Goal: Task Accomplishment & Management: Use online tool/utility

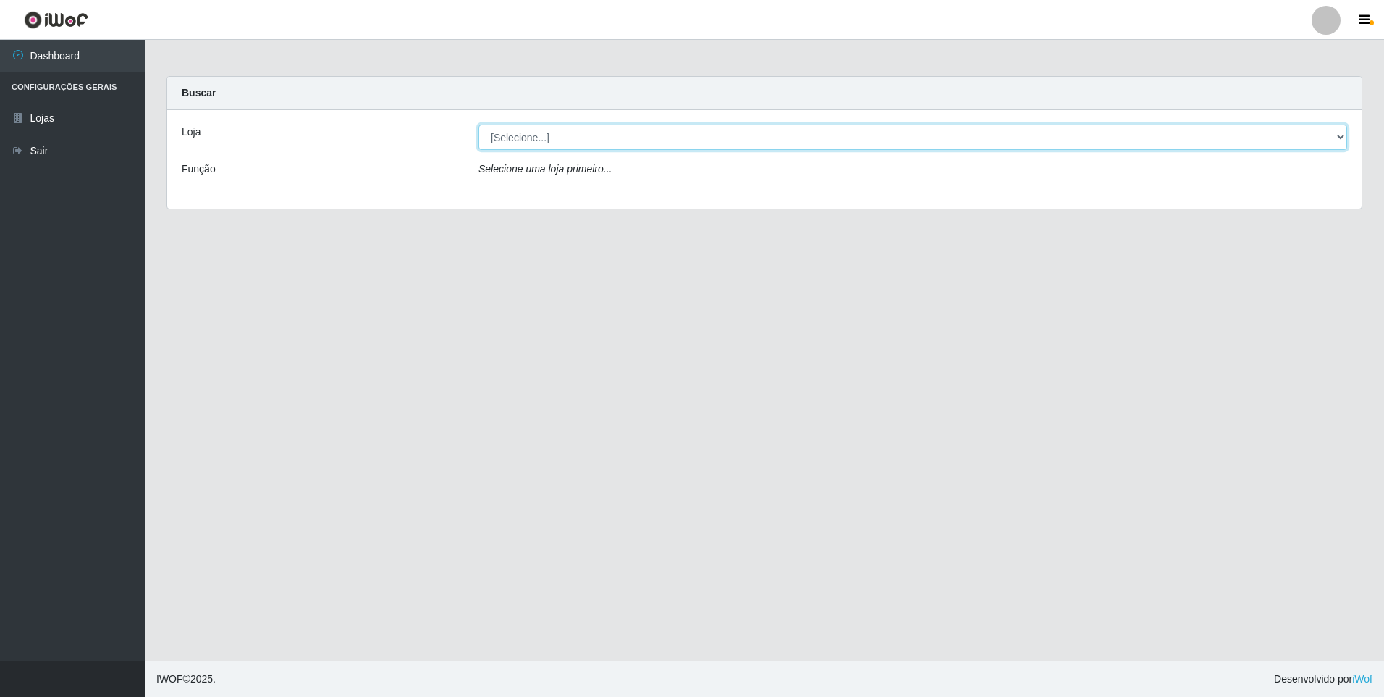
click at [528, 143] on select "[Selecione...] Atacado Vem - [STREET_ADDRESS]" at bounding box center [913, 137] width 869 height 25
select select "461"
click at [479, 125] on select "[Selecione...] Atacado Vem - [STREET_ADDRESS]" at bounding box center [913, 137] width 869 height 25
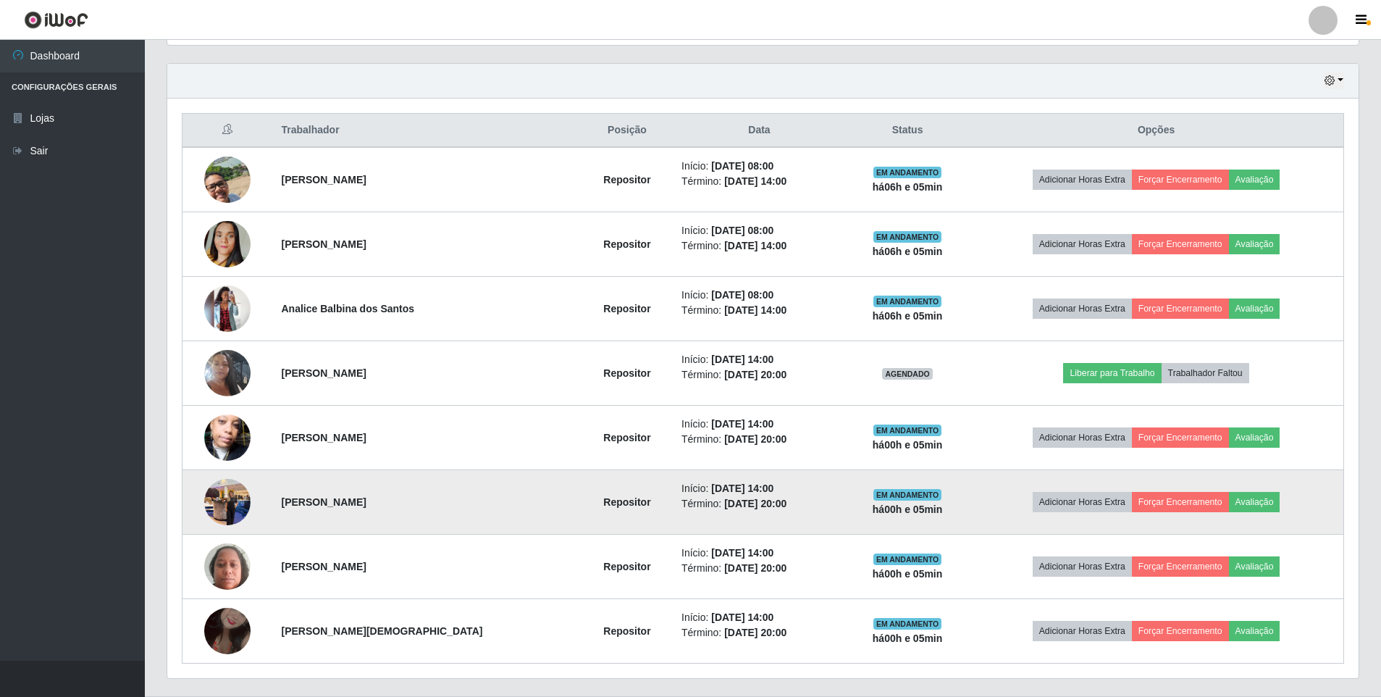
scroll to position [523, 0]
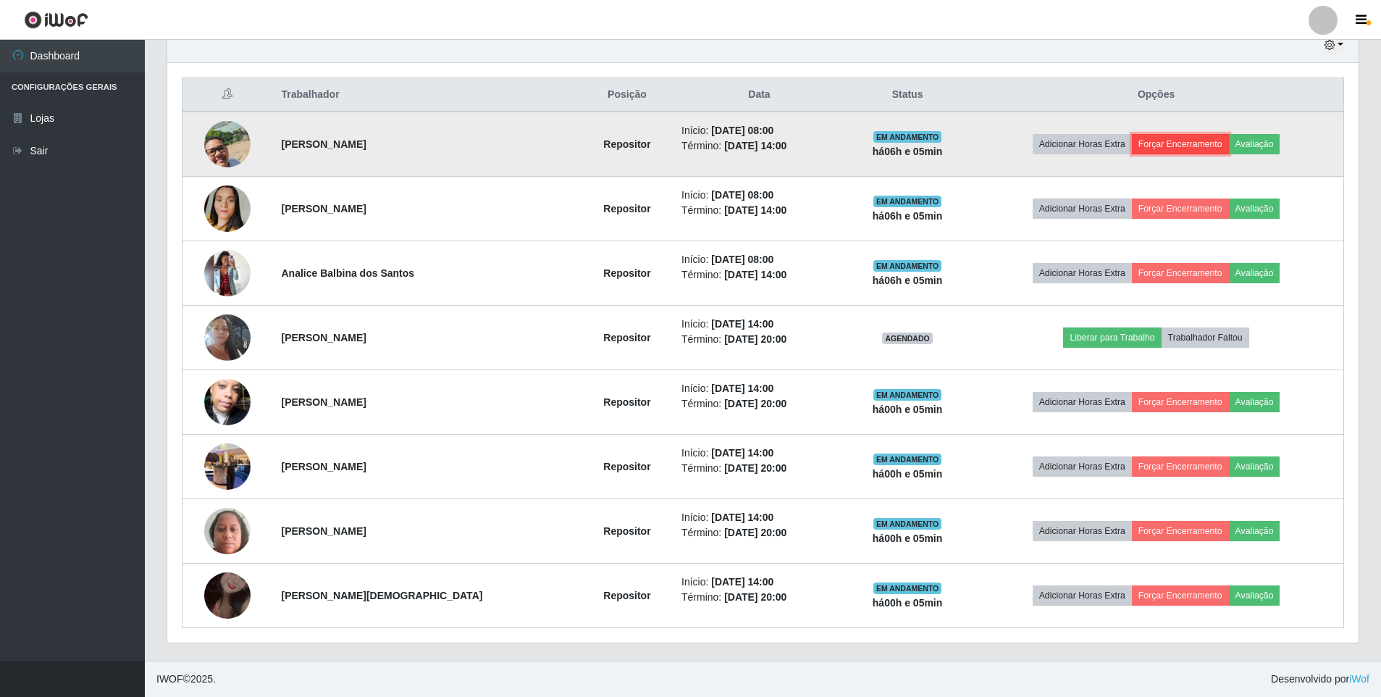
click at [1168, 146] on button "Forçar Encerramento" at bounding box center [1180, 144] width 97 height 20
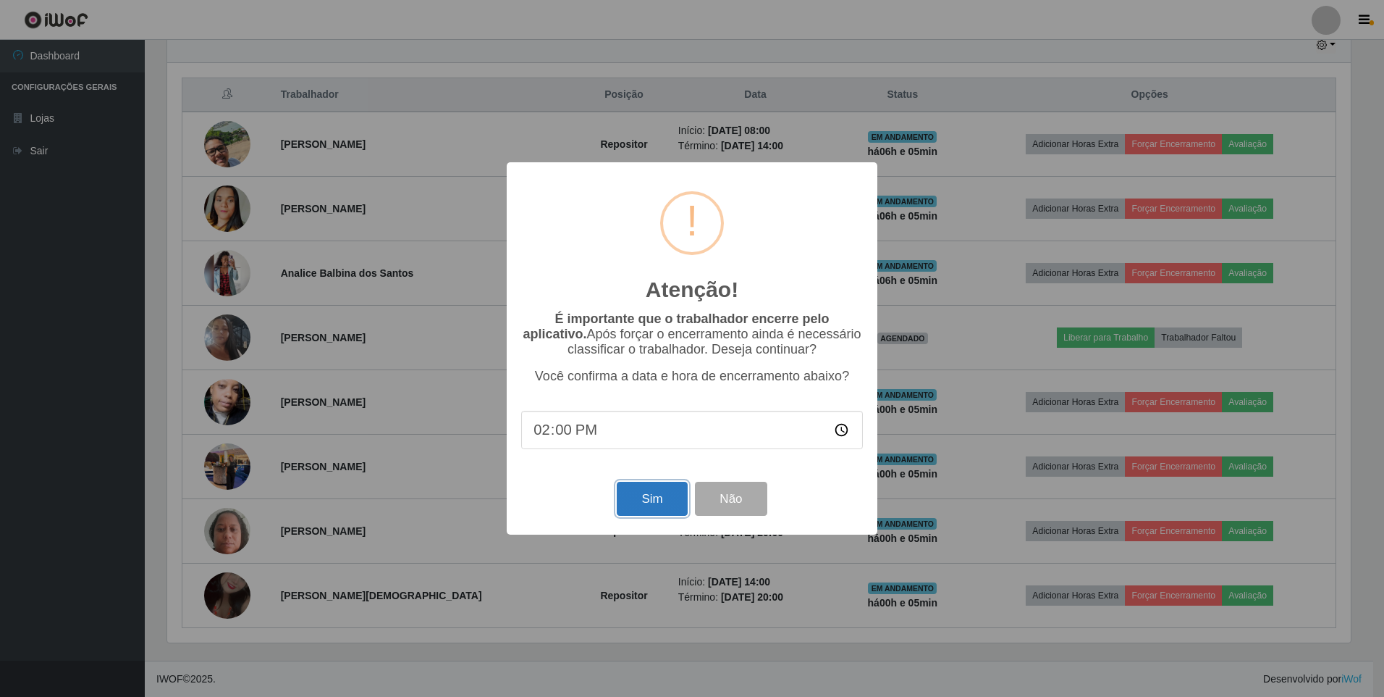
click at [640, 510] on button "Sim" at bounding box center [652, 498] width 70 height 34
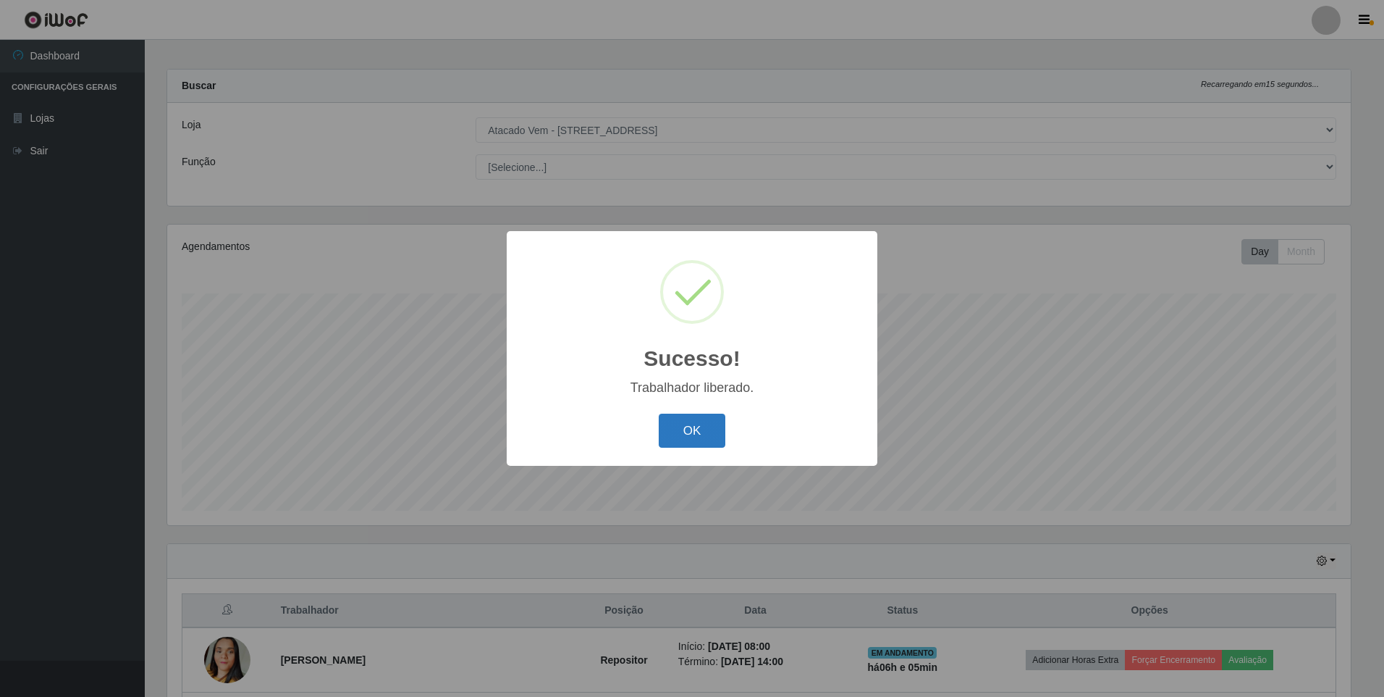
click at [697, 426] on button "OK" at bounding box center [692, 430] width 67 height 34
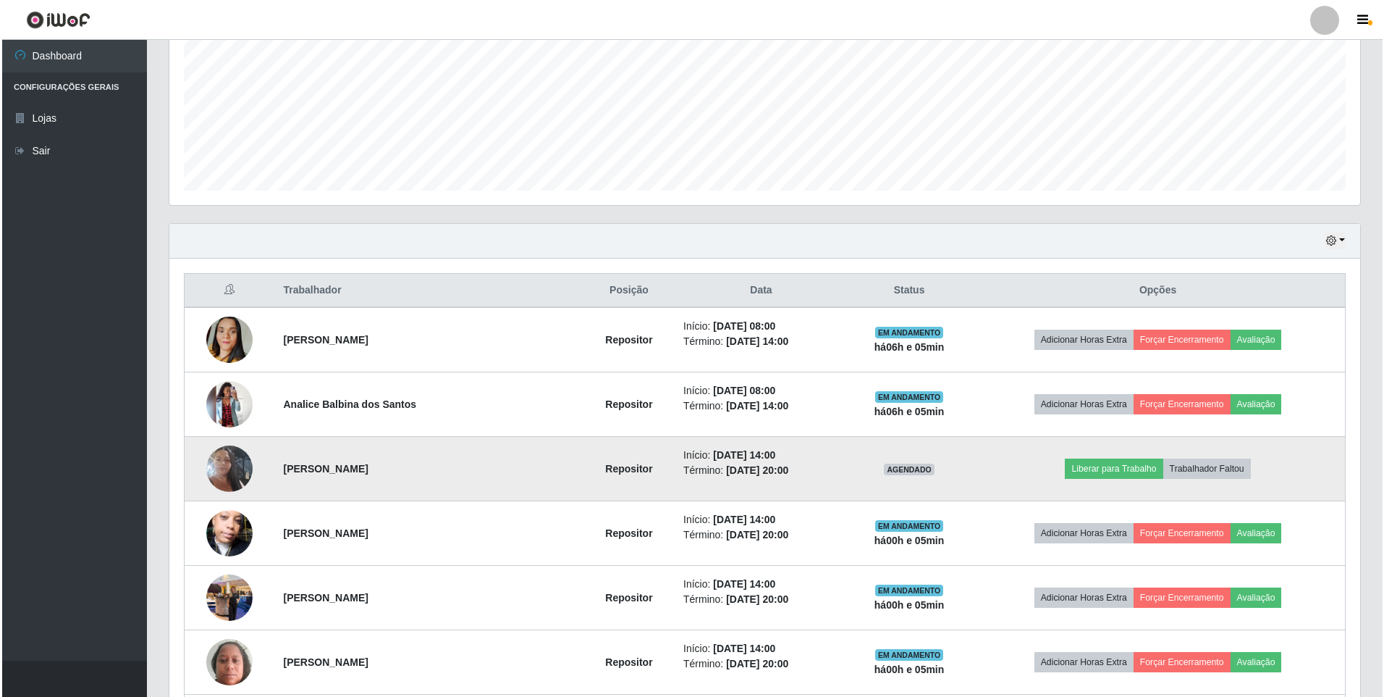
scroll to position [442, 0]
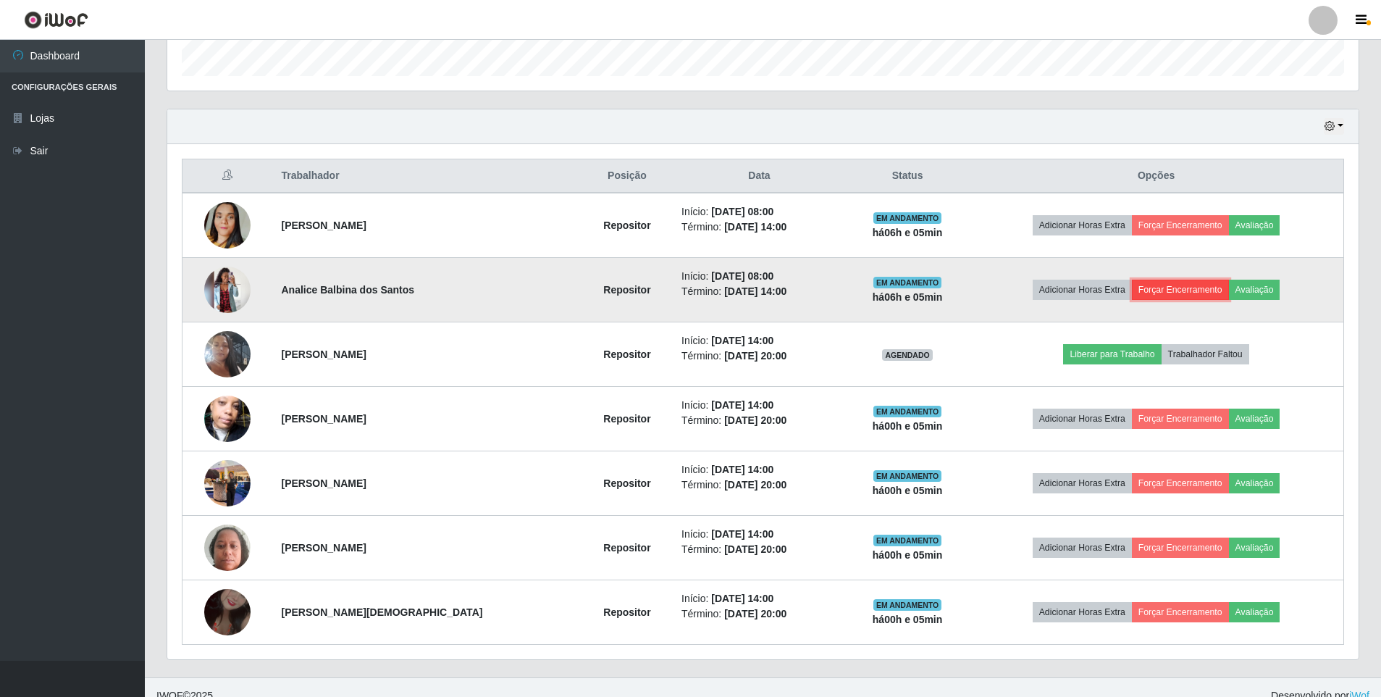
click at [1155, 291] on button "Forçar Encerramento" at bounding box center [1180, 289] width 97 height 20
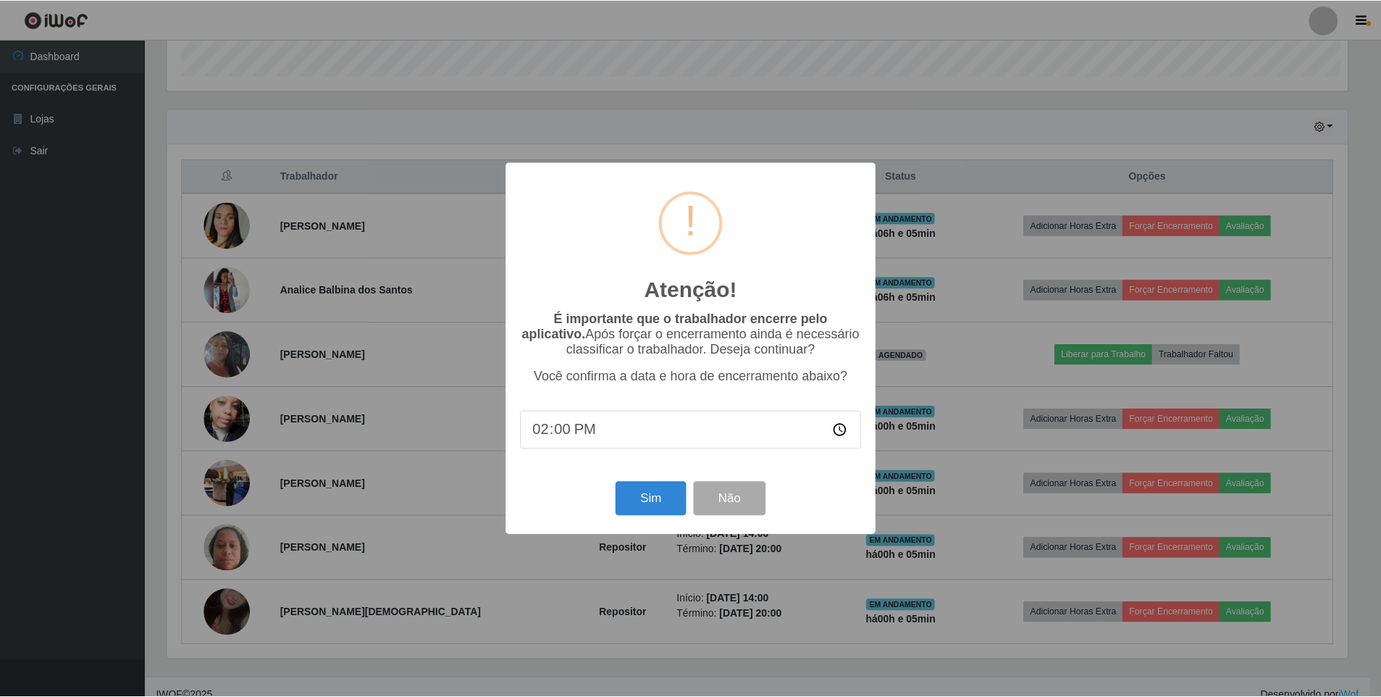
scroll to position [300, 1184]
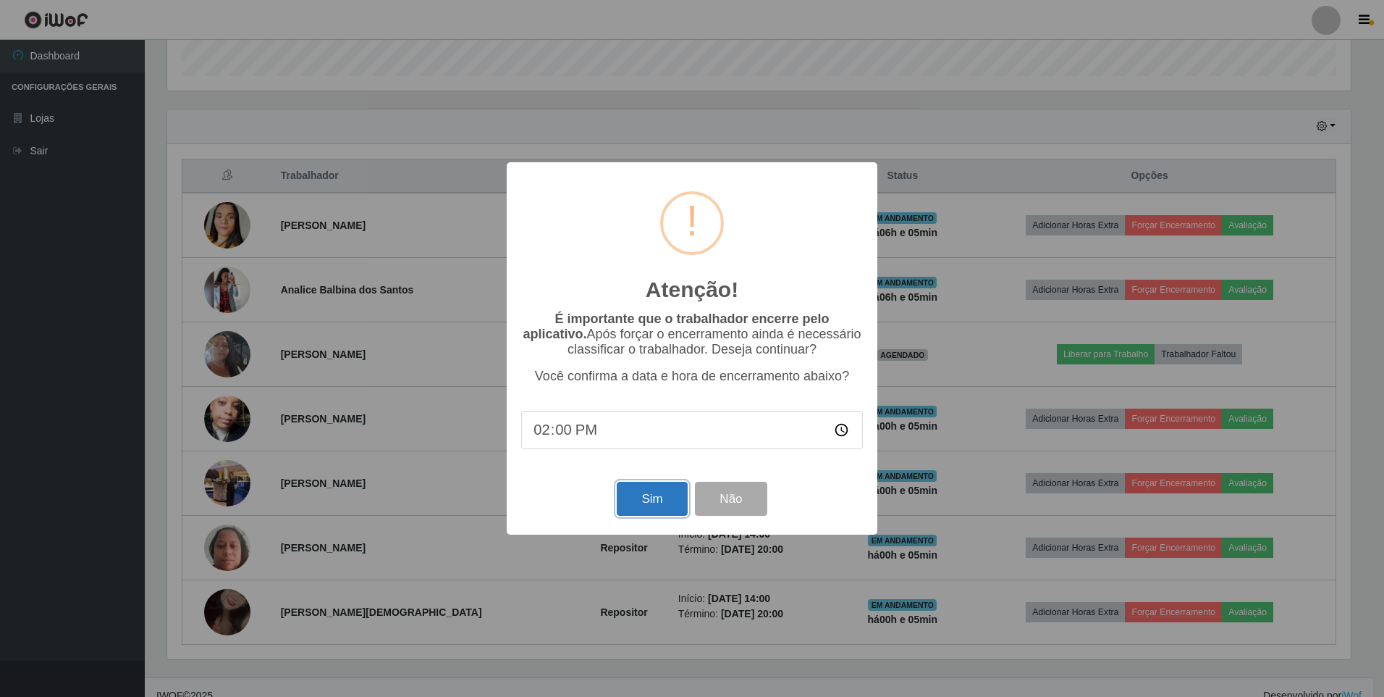
click at [639, 502] on button "Sim" at bounding box center [652, 498] width 70 height 34
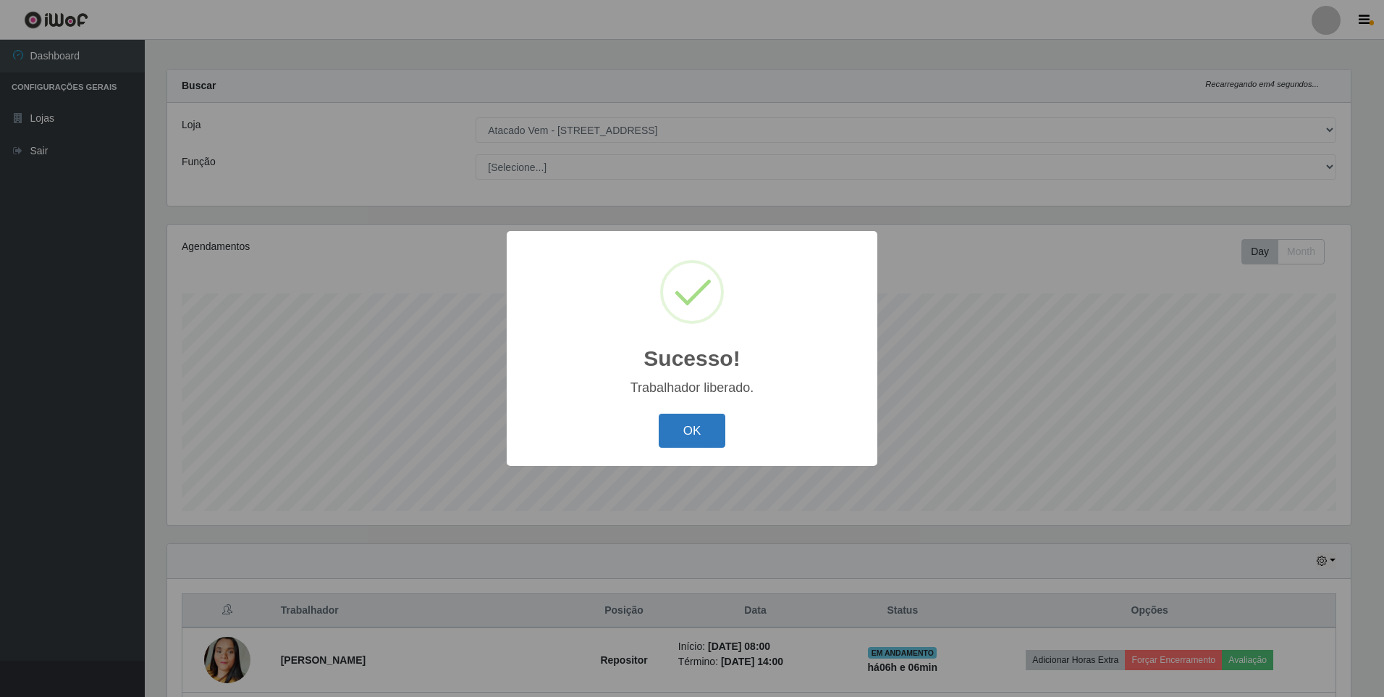
click at [695, 428] on button "OK" at bounding box center [692, 430] width 67 height 34
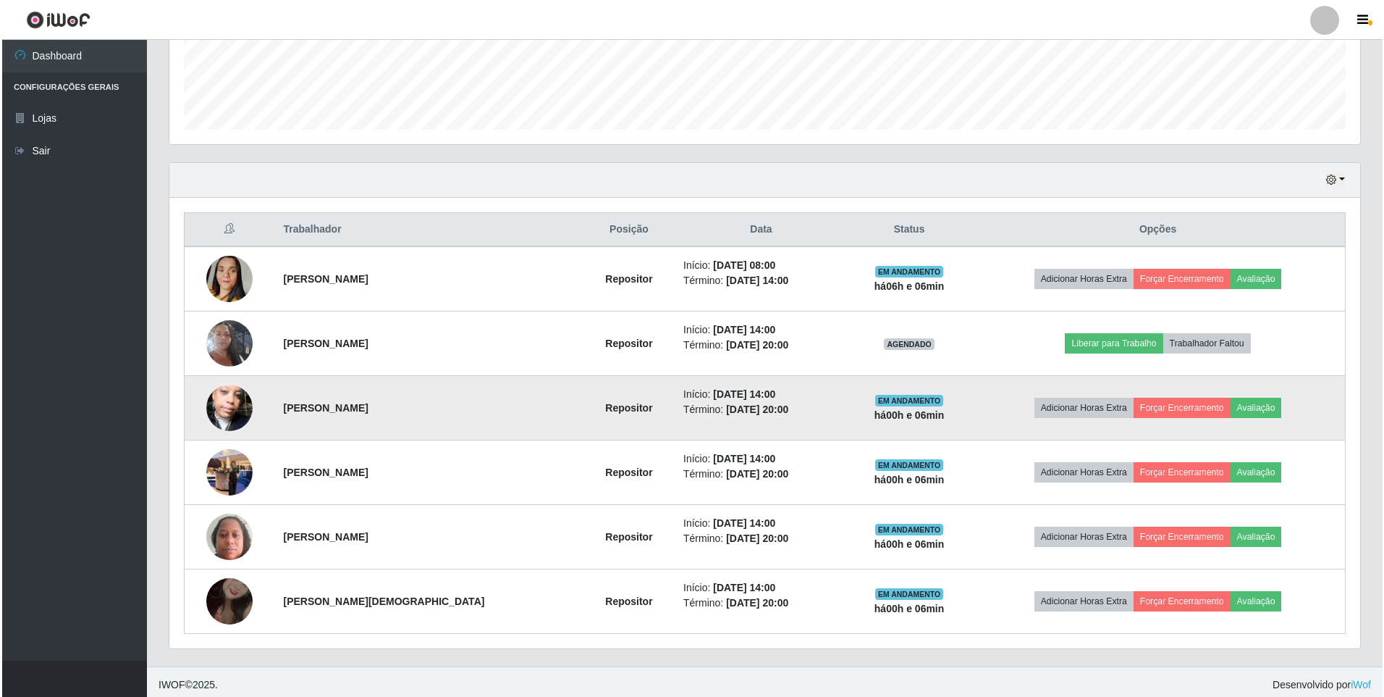
scroll to position [394, 0]
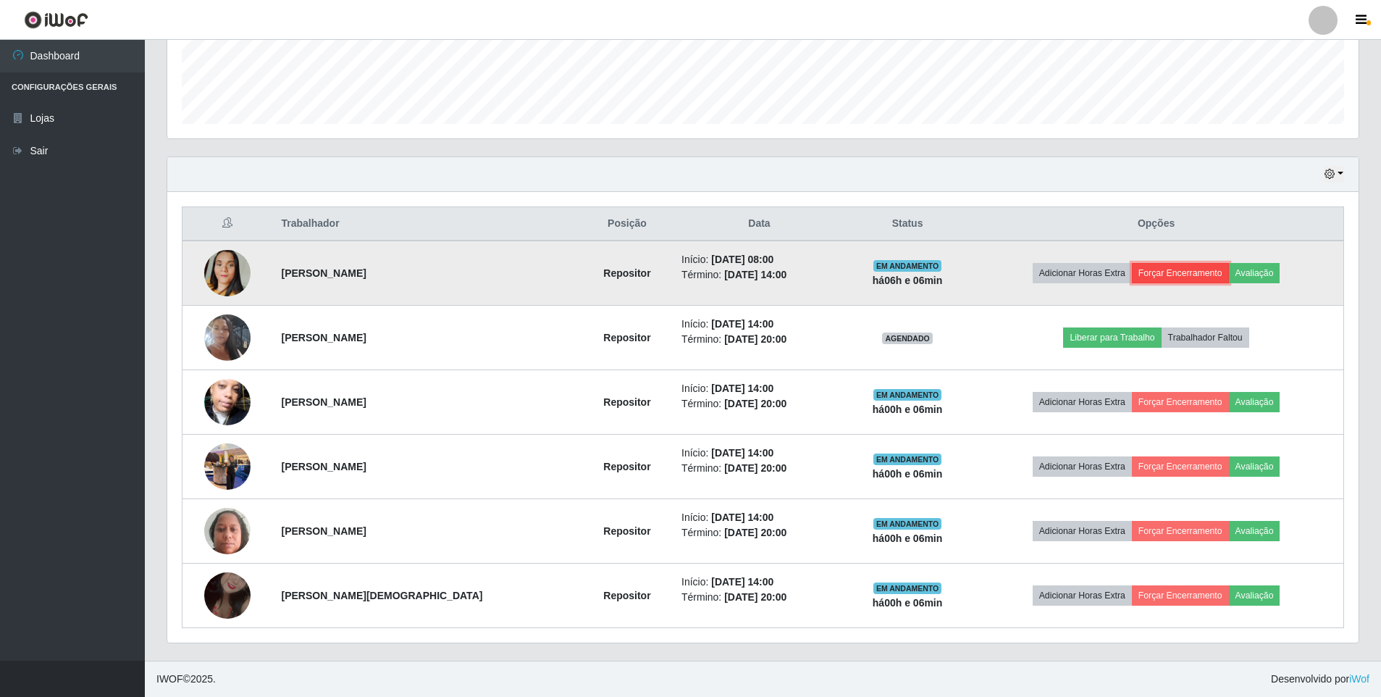
click at [1156, 274] on button "Forçar Encerramento" at bounding box center [1180, 273] width 97 height 20
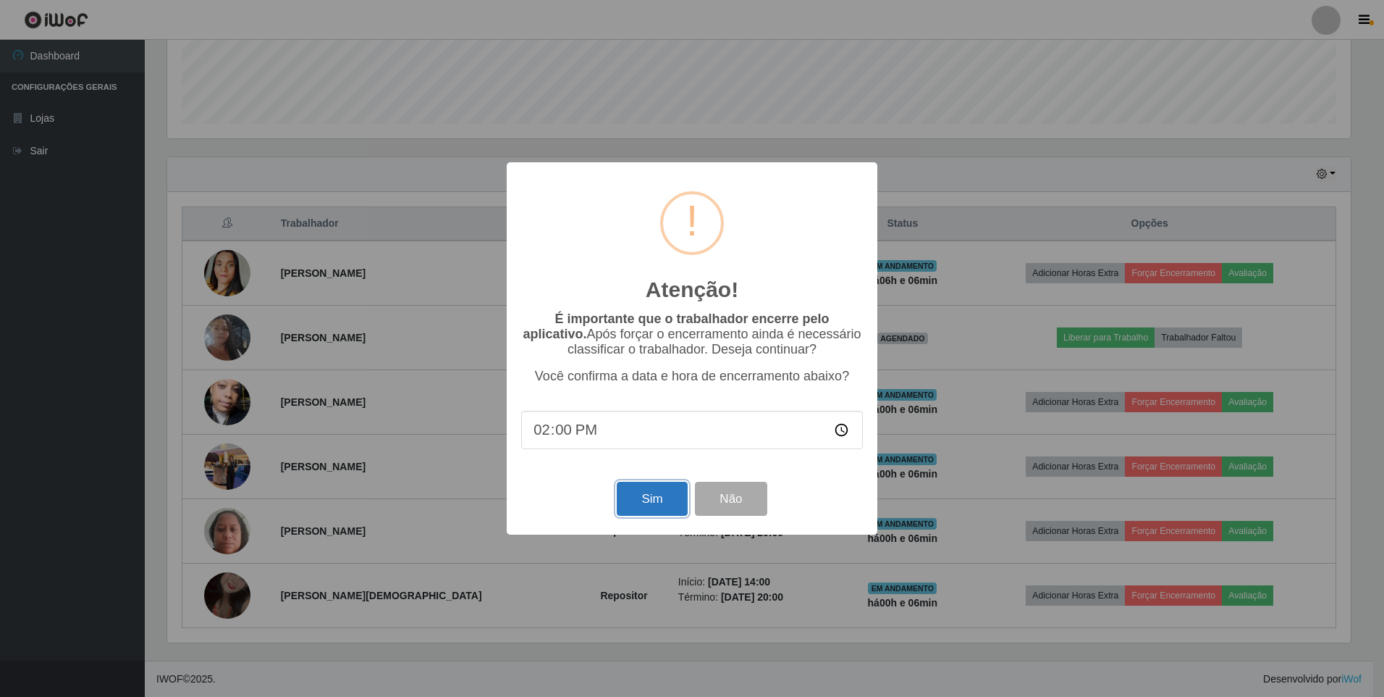
click at [650, 497] on button "Sim" at bounding box center [652, 498] width 70 height 34
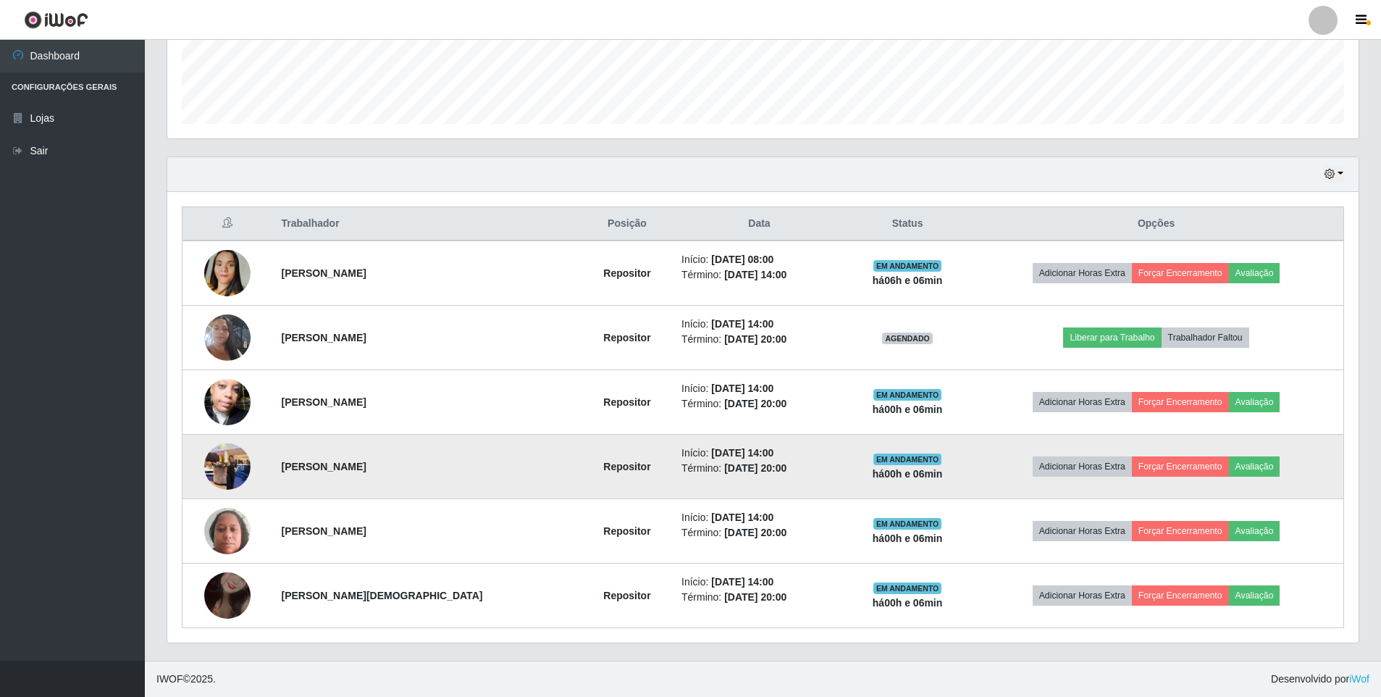
scroll to position [0, 0]
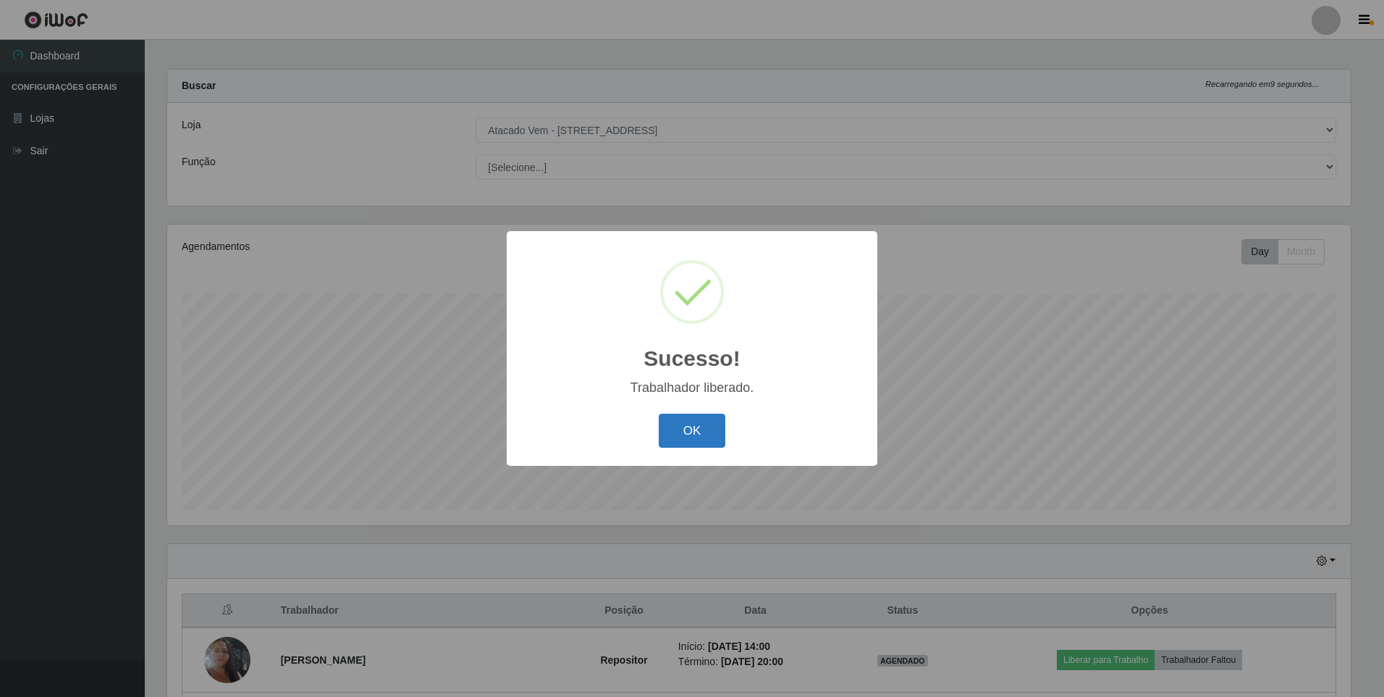
click at [698, 439] on button "OK" at bounding box center [692, 430] width 67 height 34
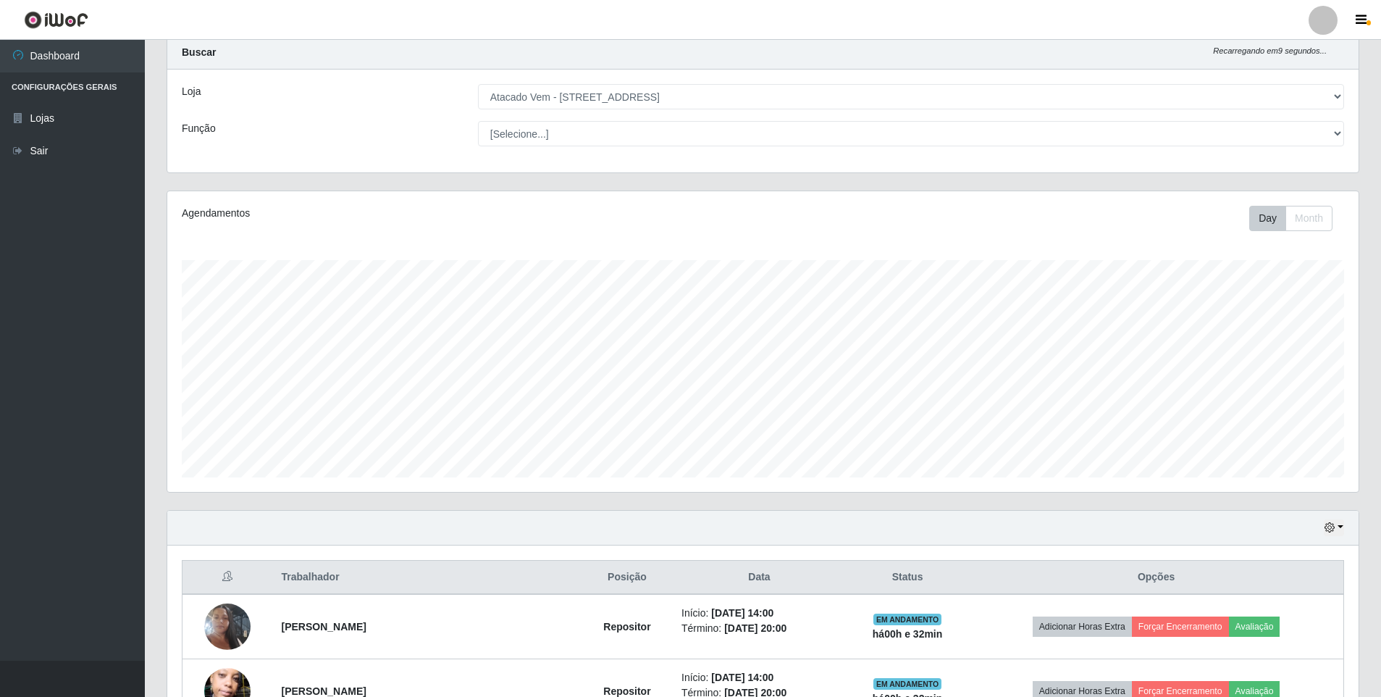
scroll to position [40, 0]
